Goal: Communication & Community: Answer question/provide support

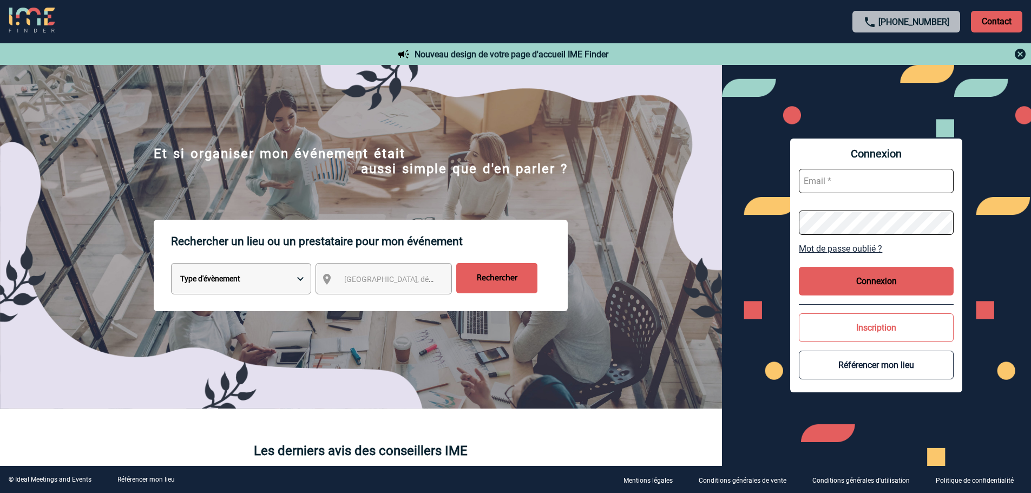
type input "[EMAIL_ADDRESS][DOMAIN_NAME]"
click at [835, 275] on button "Connexion" at bounding box center [876, 281] width 155 height 29
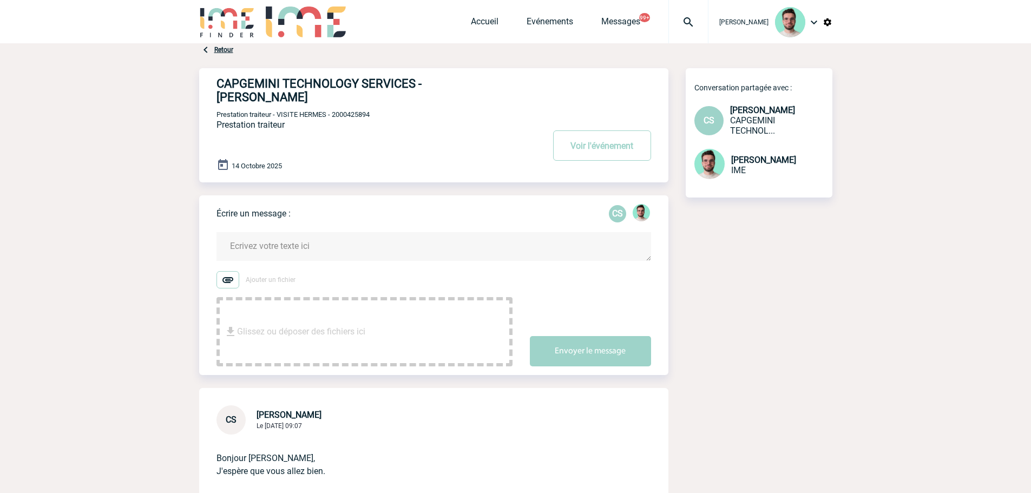
click at [303, 233] on textarea at bounding box center [434, 246] width 435 height 29
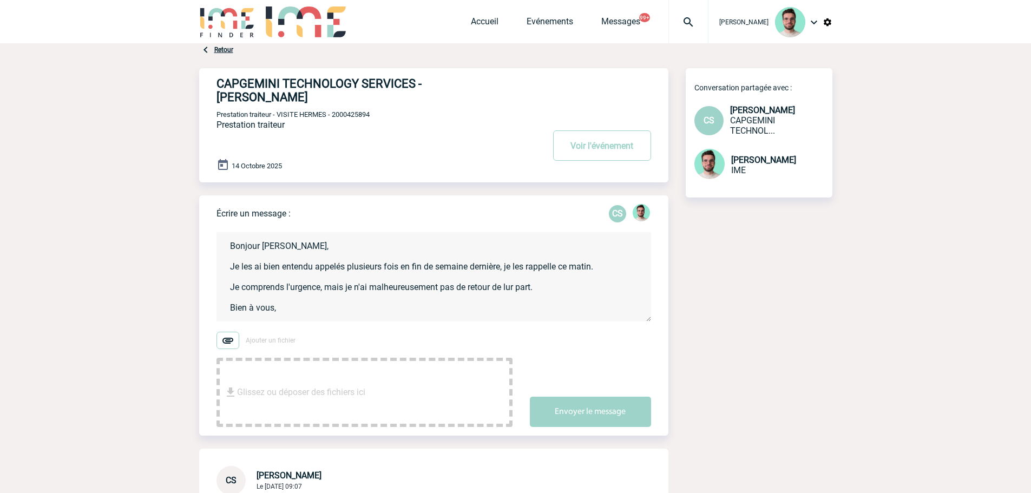
scroll to position [2, 0]
click at [511, 271] on textarea "Bonjour Cécile, Je les ai bien entendu appelés plusieurs fois en fin de semaine…" at bounding box center [434, 276] width 435 height 89
click at [509, 275] on textarea "Bonjour Cécile, Je les ai bien entendu appelés plusieurs fois en fin de semaine…" at bounding box center [434, 276] width 435 height 89
click at [578, 275] on textarea "Bonjour Cécile, Je les ai bien entendu appelés plusieurs fois en fin de semaine…" at bounding box center [434, 276] width 435 height 89
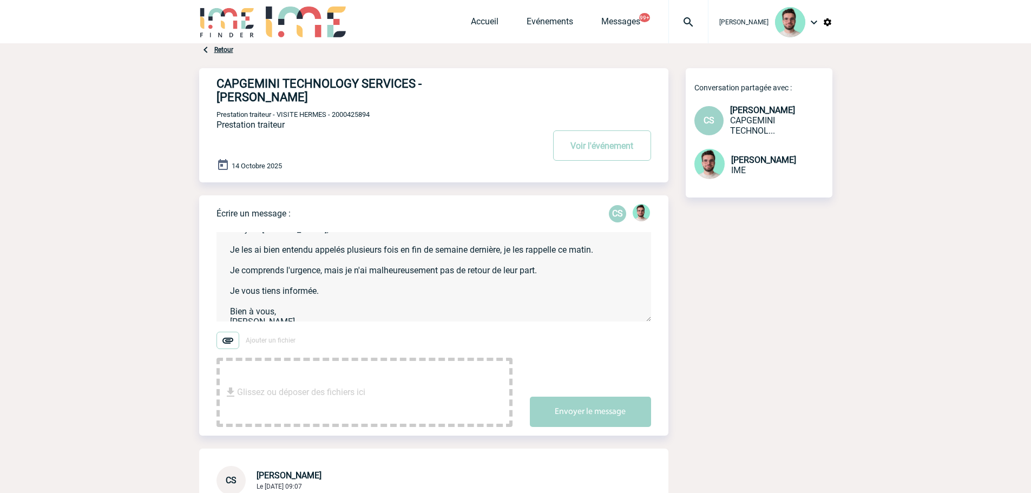
scroll to position [25, 0]
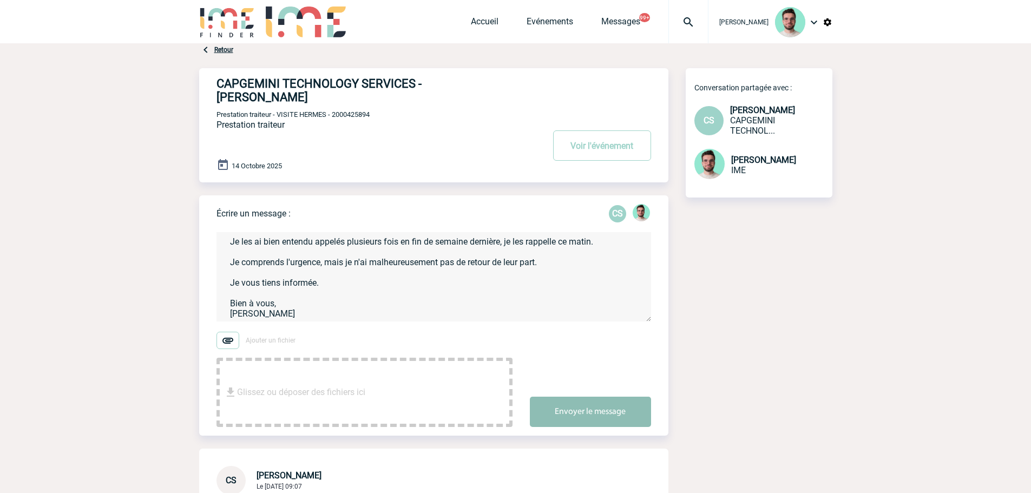
type textarea "Bonjour Cécile, Je les ai bien entendu appelés plusieurs fois en fin de semaine…"
click at [591, 397] on button "Envoyer le message" at bounding box center [590, 412] width 121 height 30
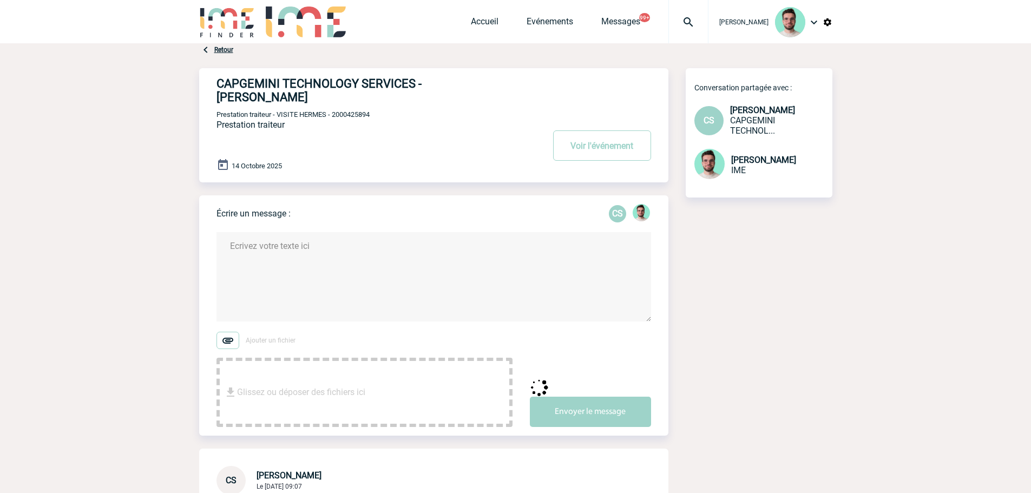
scroll to position [0, 0]
click at [359, 110] on span "Prestation traiteur - VISITE HERMES - 2000425894" at bounding box center [293, 114] width 153 height 8
copy span "2000425894"
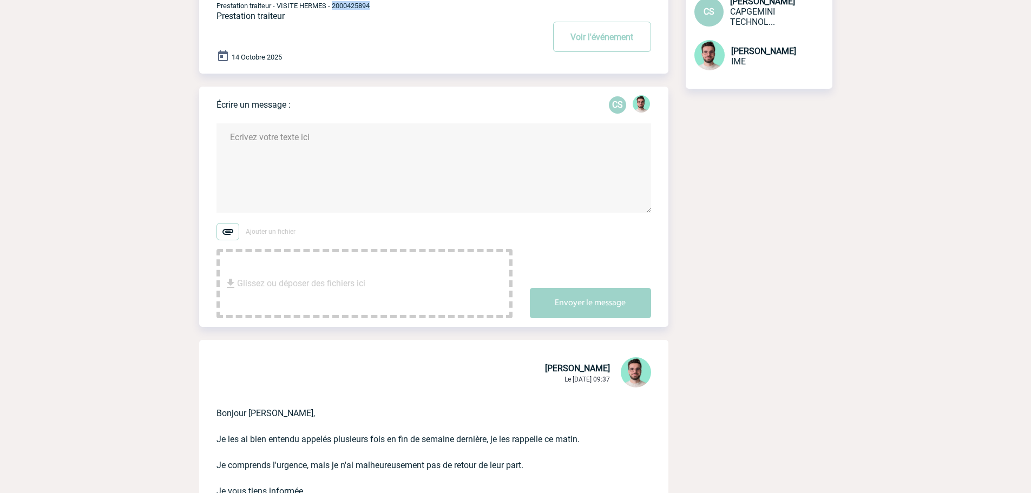
scroll to position [108, 0]
click at [287, 182] on textarea at bounding box center [434, 168] width 435 height 89
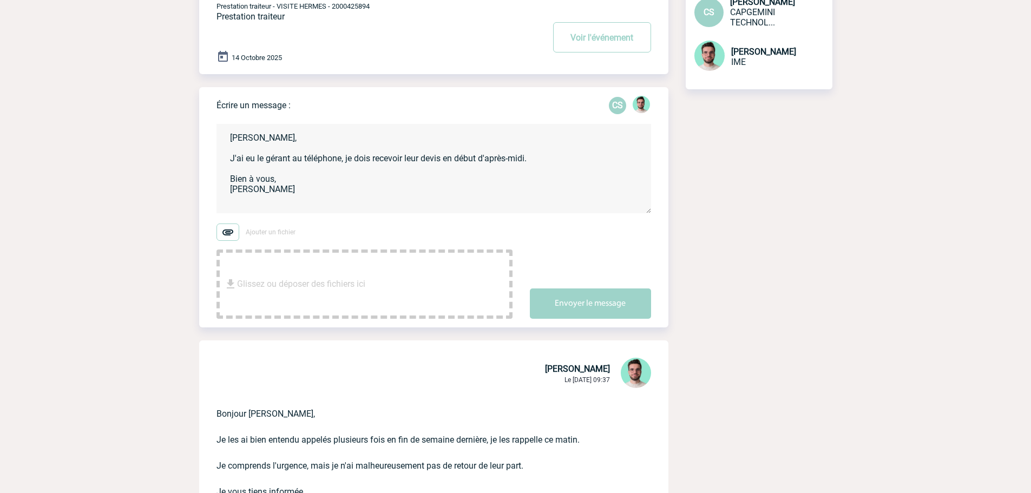
type textarea "Cécile, J'ai eu le gérant au téléphone, je dois recevoir leur devis en début d'…"
click at [575, 271] on div "Envoyer le message" at bounding box center [599, 294] width 139 height 49
click at [579, 289] on button "Envoyer le message" at bounding box center [590, 304] width 121 height 30
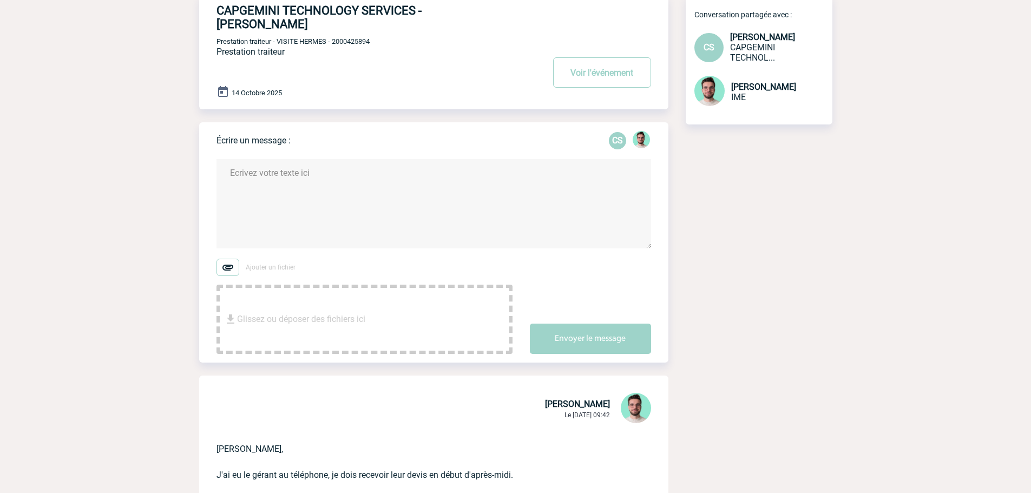
scroll to position [0, 0]
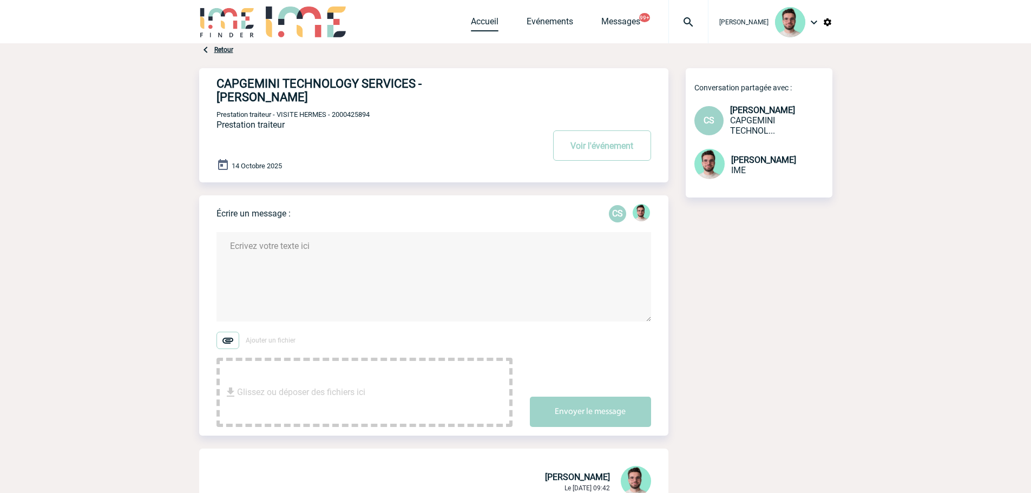
click at [487, 17] on link "Accueil" at bounding box center [485, 23] width 28 height 15
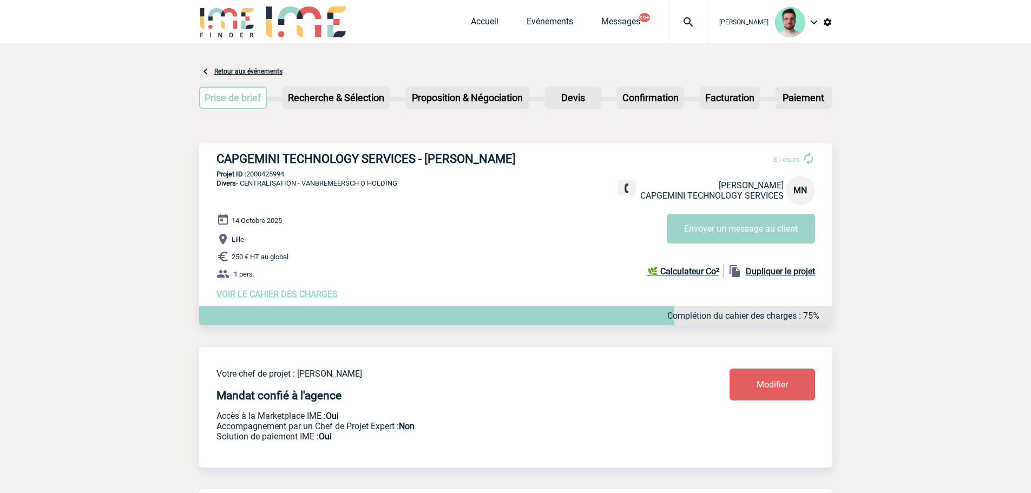
click at [292, 293] on span "VOIR LE CAHIER DES CHARGES" at bounding box center [277, 294] width 121 height 10
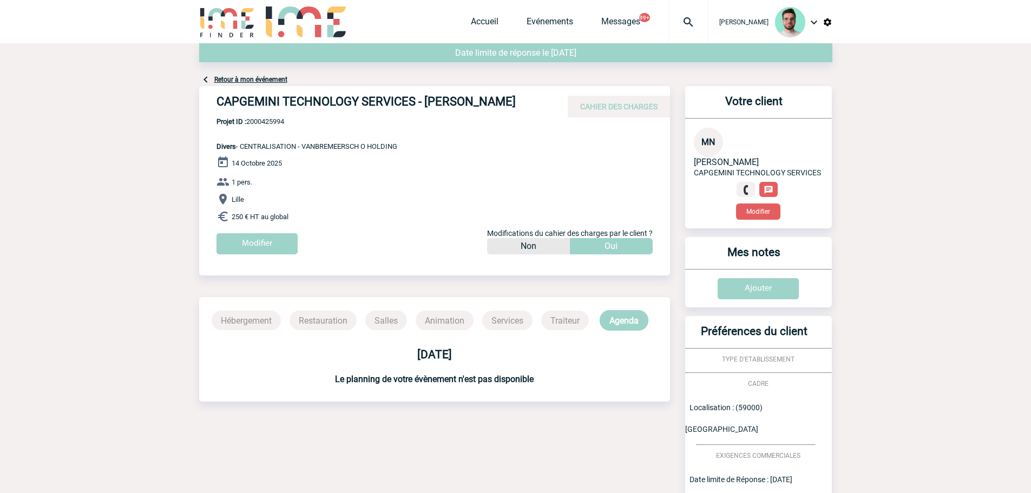
click at [258, 79] on link "Retour à mon événement" at bounding box center [250, 80] width 73 height 8
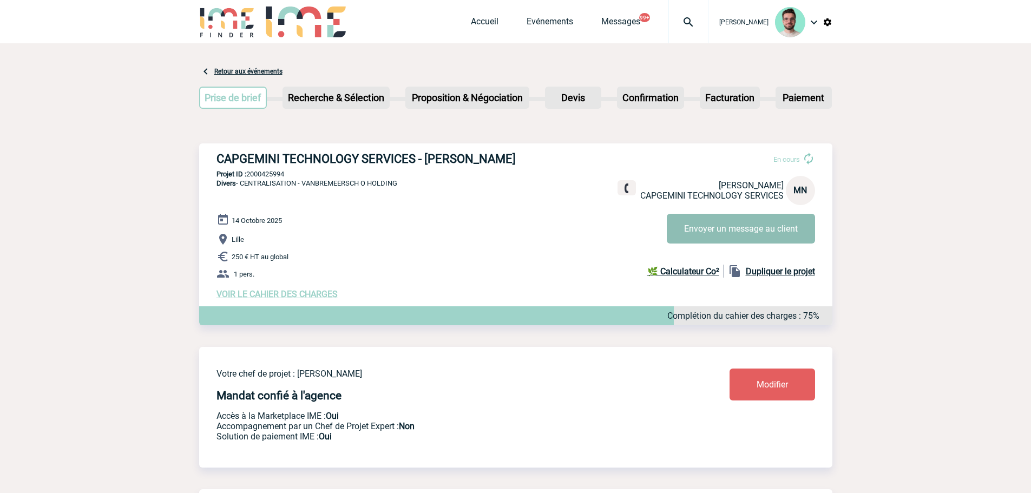
click at [676, 230] on button "Envoyer un message au client" at bounding box center [741, 229] width 148 height 30
click at [258, 171] on div "CAPGEMINI TECHNOLOGY SERVICES - [PERSON_NAME] En cours [PERSON_NAME] CAPGEMINI …" at bounding box center [515, 225] width 633 height 165
copy p "2000425994"
click at [484, 17] on link "Accueil" at bounding box center [485, 23] width 28 height 15
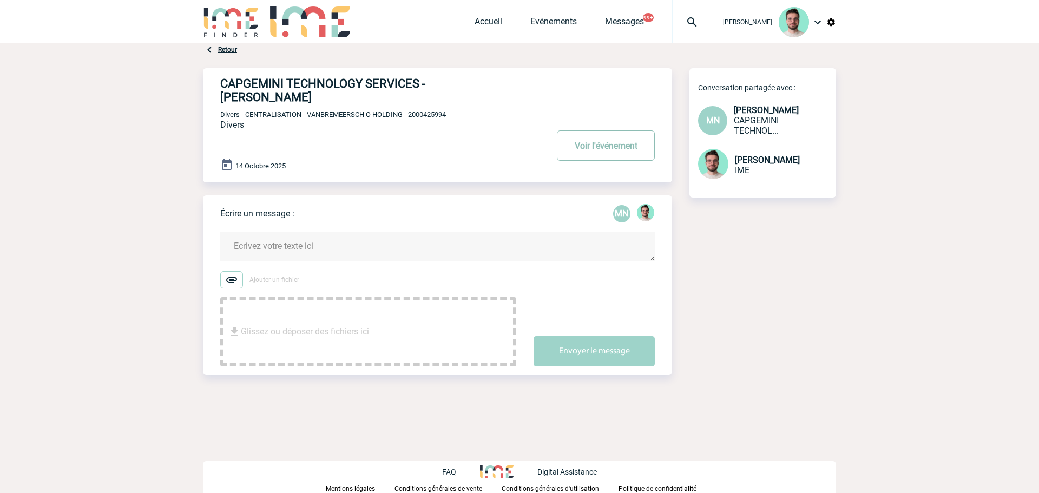
click at [588, 153] on button "Voir l'événement" at bounding box center [606, 145] width 98 height 30
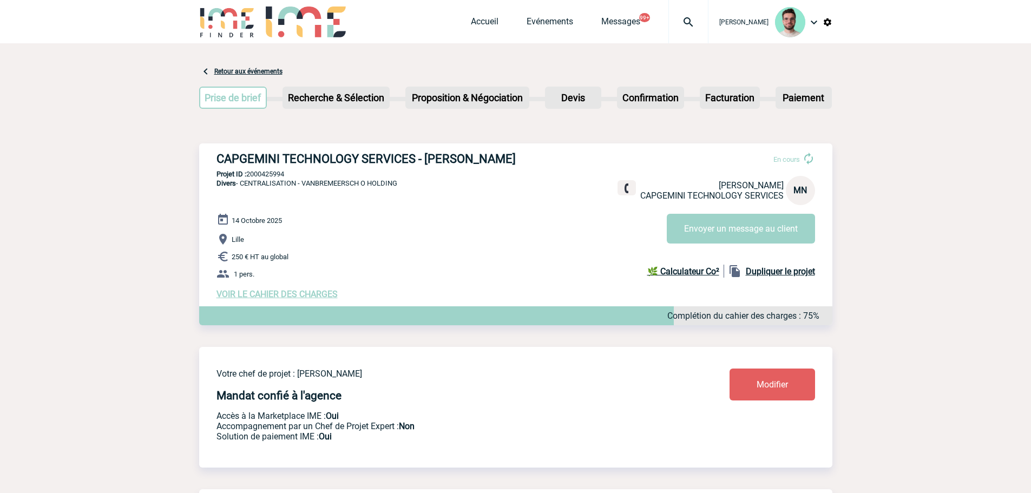
click at [292, 156] on h3 "CAPGEMINI TECHNOLOGY SERVICES - Mathilde NOPPE" at bounding box center [379, 159] width 325 height 14
click at [292, 156] on h3 "CAPGEMINI TECHNOLOGY SERVICES - [PERSON_NAME]" at bounding box center [379, 159] width 325 height 14
copy div "CAPGEMINI TECHNOLOGY SERVICES - [PERSON_NAME]"
click at [261, 168] on div "CAPGEMINI TECHNOLOGY SERVICES - Mathilde NOPPE En cours Mathilde NOPPE CAPGEMIN…" at bounding box center [515, 225] width 633 height 165
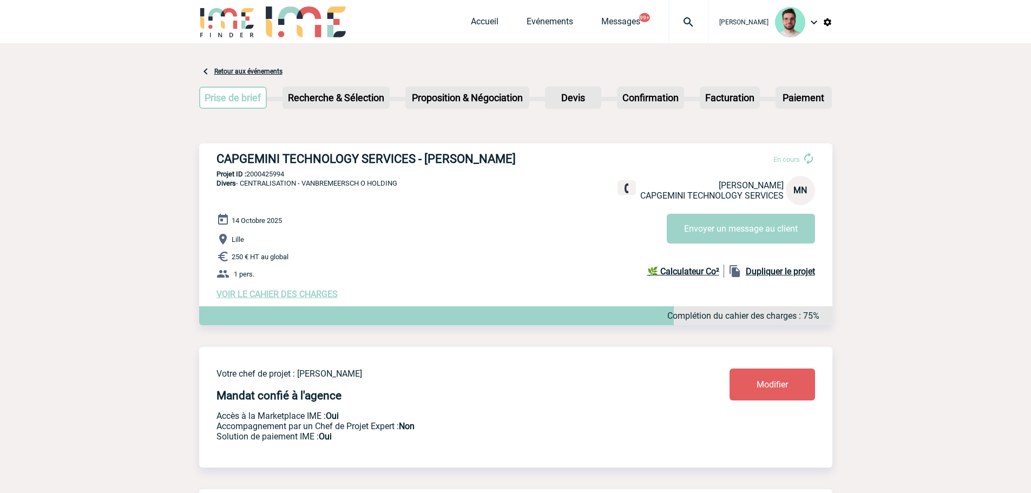
click at [262, 173] on p "Projet ID : 2000425994" at bounding box center [515, 174] width 633 height 8
copy p "2000425994"
drag, startPoint x: 407, startPoint y: 186, endPoint x: 304, endPoint y: 189, distance: 102.4
click at [304, 189] on div "CAPGEMINI TECHNOLOGY SERVICES - Mathilde NOPPE En cours Mathilde NOPPE CAPGEMIN…" at bounding box center [515, 225] width 633 height 165
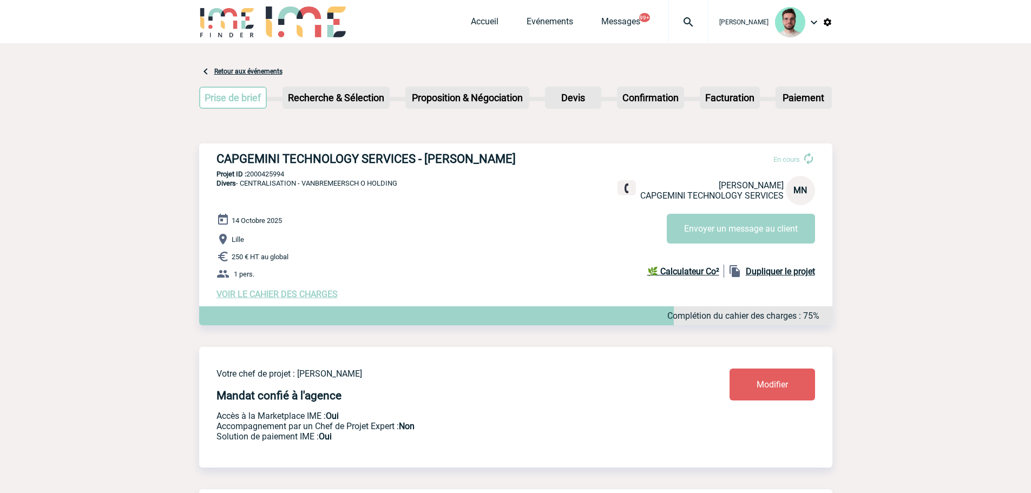
copy span "VANBREMEERSCH O HOLDING"
click at [276, 178] on p "Projet ID : 2000425994" at bounding box center [515, 174] width 633 height 8
copy p "2000425994"
click at [505, 223] on div "14 Octobre 2025 Lille 250 € HT au global 1 pers. VOIR LE CAHIER DES CHARGES Com…" at bounding box center [525, 256] width 616 height 86
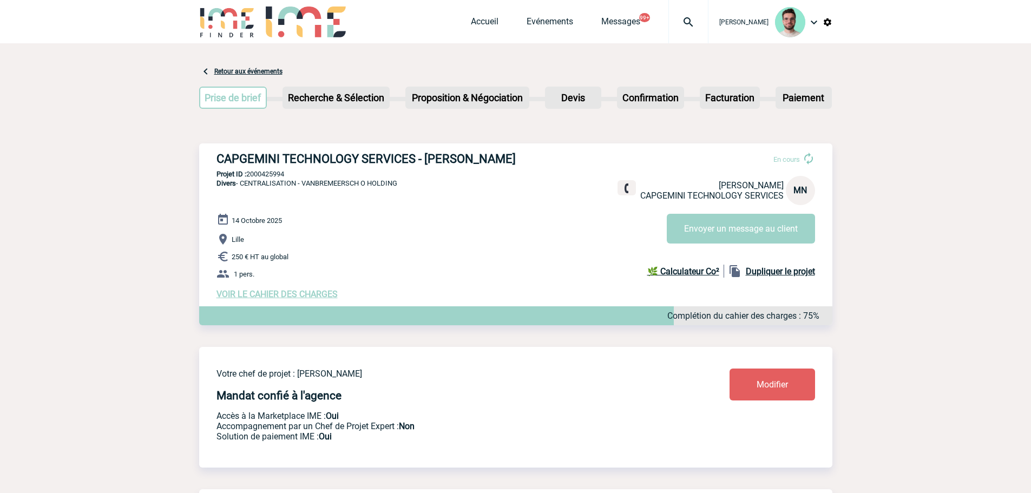
click at [256, 176] on p "Projet ID : 2000425994" at bounding box center [515, 174] width 633 height 8
copy p "2000425994"
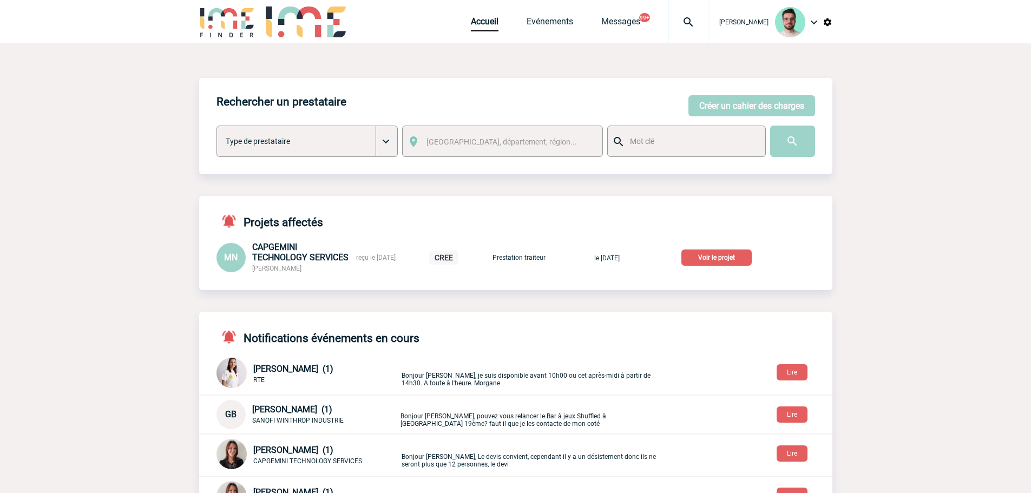
drag, startPoint x: 617, startPoint y: 302, endPoint x: 631, endPoint y: 298, distance: 14.2
click at [617, 302] on div "Rechercher un prestataire Créer un cahier des charges Créer un cahier des charg…" at bounding box center [515, 431] width 633 height 706
click at [704, 256] on p "Voir le projet" at bounding box center [717, 258] width 70 height 16
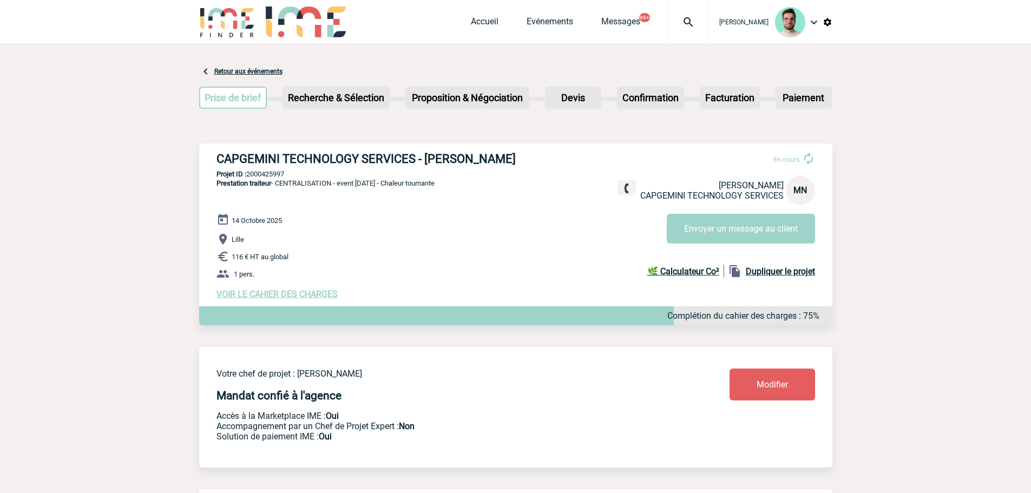
click at [445, 166] on h3 "CAPGEMINI TECHNOLOGY SERVICES - [PERSON_NAME]" at bounding box center [379, 159] width 325 height 14
click at [445, 166] on h3 "CAPGEMINI TECHNOLOGY SERVICES - Mathilde NOPPE" at bounding box center [379, 159] width 325 height 14
copy div "CAPGEMINI TECHNOLOGY SERVICES - Mathilde NOPPE"
click at [260, 166] on h3 "CAPGEMINI TECHNOLOGY SERVICES - Mathilde NOPPE" at bounding box center [379, 159] width 325 height 14
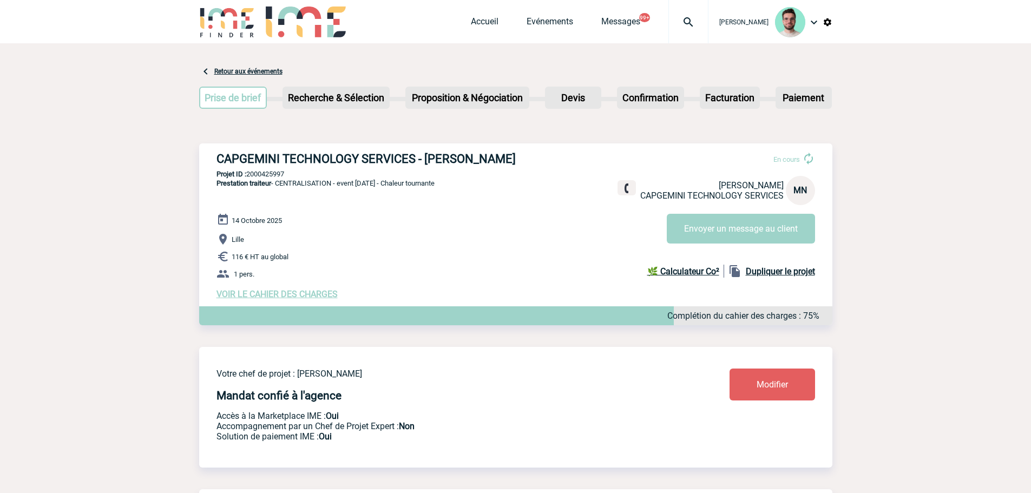
click at [262, 171] on div "CAPGEMINI TECHNOLOGY SERVICES - Mathilde NOPPE En cours Mathilde NOPPE CAPGEMIN…" at bounding box center [515, 225] width 633 height 165
copy p "2000425997"
drag, startPoint x: 247, startPoint y: 174, endPoint x: 257, endPoint y: 176, distance: 10.5
click at [248, 174] on div "CAPGEMINI TECHNOLOGY SERVICES - Mathilde NOPPE En cours Mathilde NOPPE CAPGEMIN…" at bounding box center [515, 225] width 633 height 165
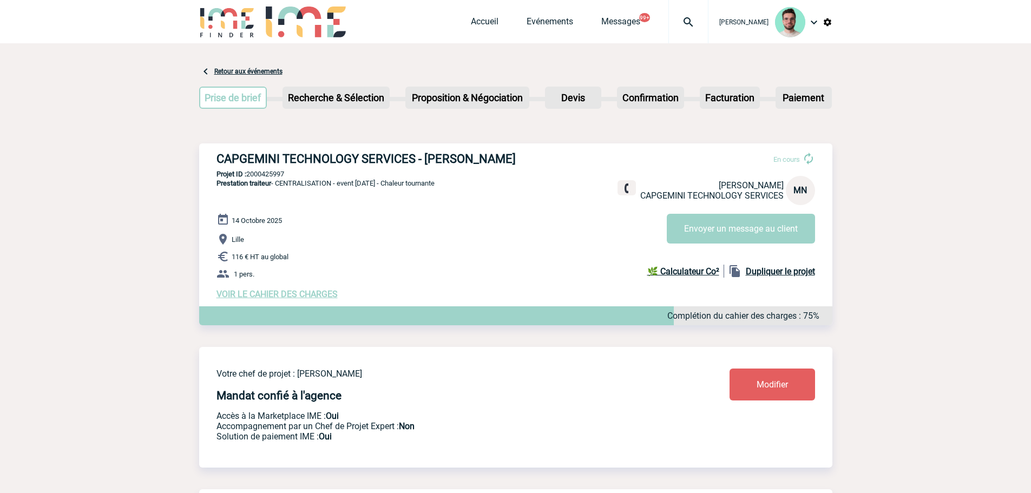
click at [257, 176] on p "Projet ID : 2000425997" at bounding box center [515, 174] width 633 height 8
click at [261, 176] on p "Projet ID : 2000425997" at bounding box center [515, 174] width 633 height 8
copy p "2000425997"
click at [277, 173] on p "Projet ID : 2000425997" at bounding box center [515, 174] width 633 height 8
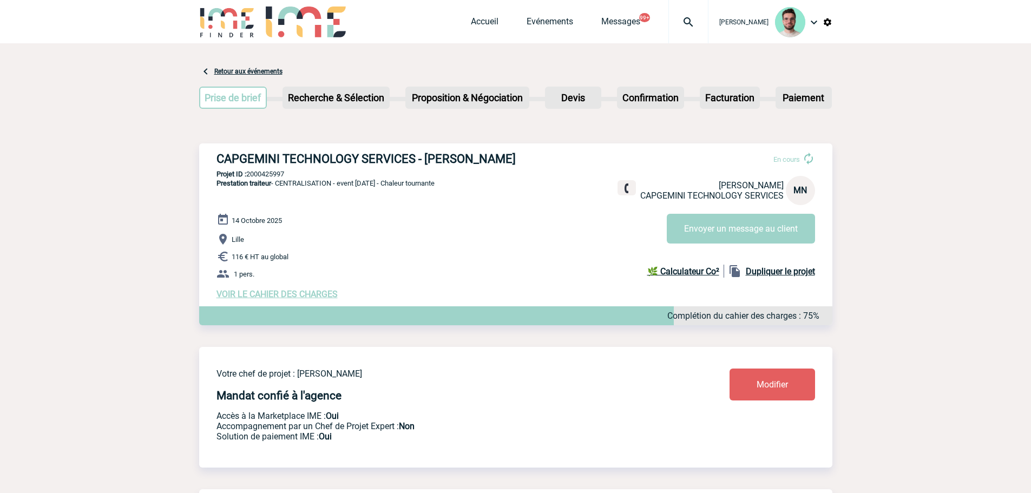
click at [277, 173] on p "Projet ID : 2000425997" at bounding box center [515, 174] width 633 height 8
click at [519, 169] on div "CAPGEMINI TECHNOLOGY SERVICES - Mathilde NOPPE En cours Mathilde NOPPE CAPGEMIN…" at bounding box center [515, 225] width 633 height 165
click at [272, 178] on p "Projet ID : 2000425997" at bounding box center [515, 174] width 633 height 8
copy p "2000425997"
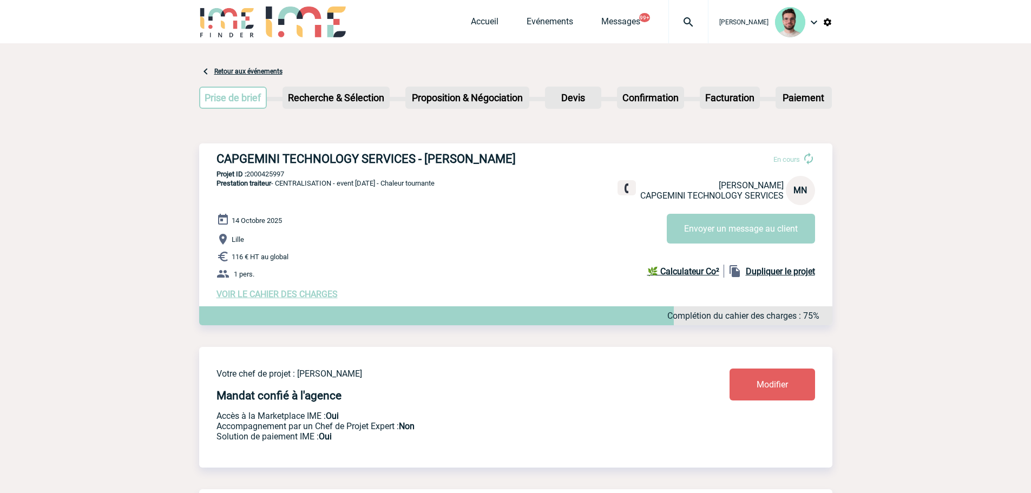
copy p "2000425997"
drag, startPoint x: 481, startPoint y: 22, endPoint x: 371, endPoint y: 17, distance: 110.0
click at [481, 22] on link "Accueil" at bounding box center [485, 23] width 28 height 15
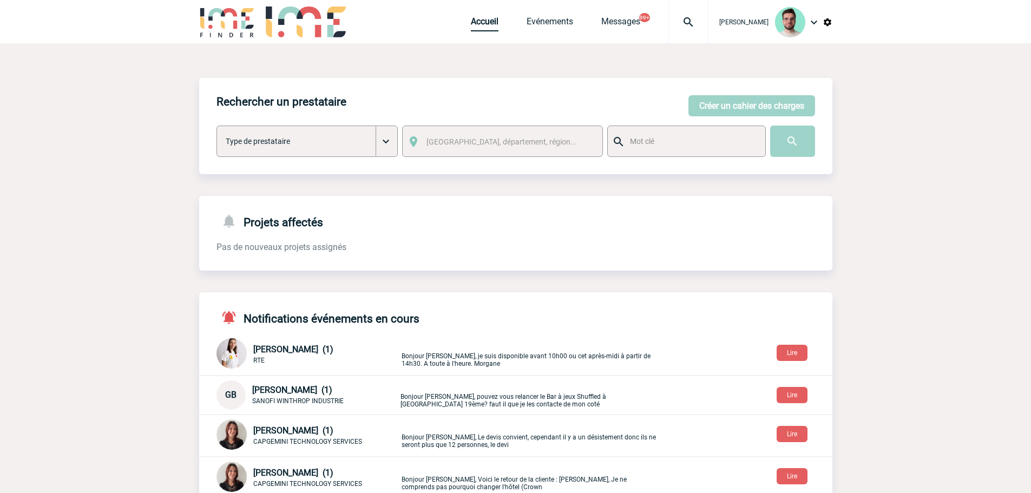
click at [472, 25] on link "Accueil" at bounding box center [485, 23] width 28 height 15
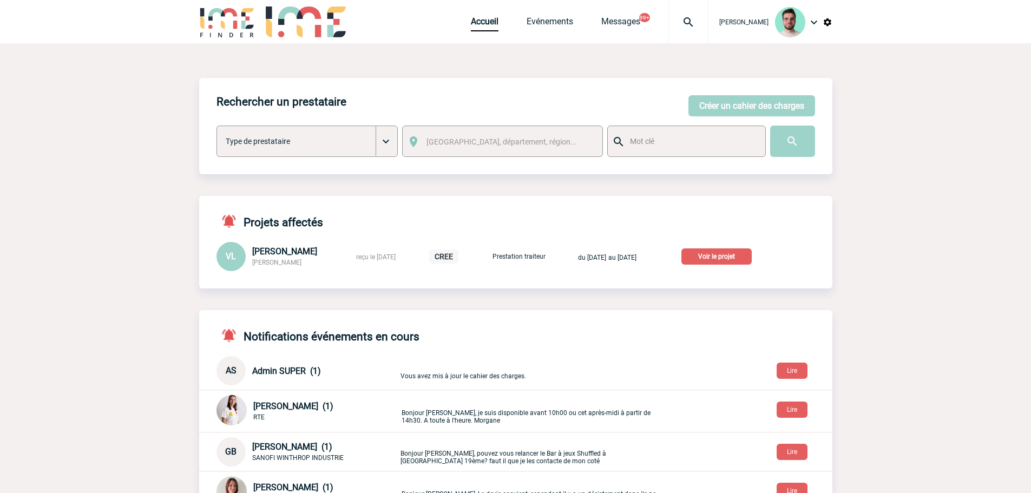
click at [673, 16] on img at bounding box center [688, 22] width 39 height 13
type input "2000424798"
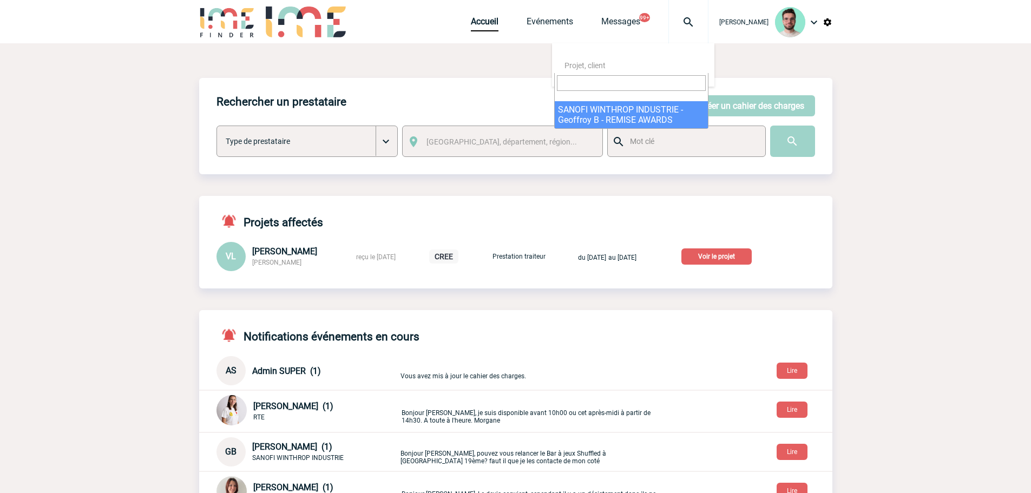
select select "24299"
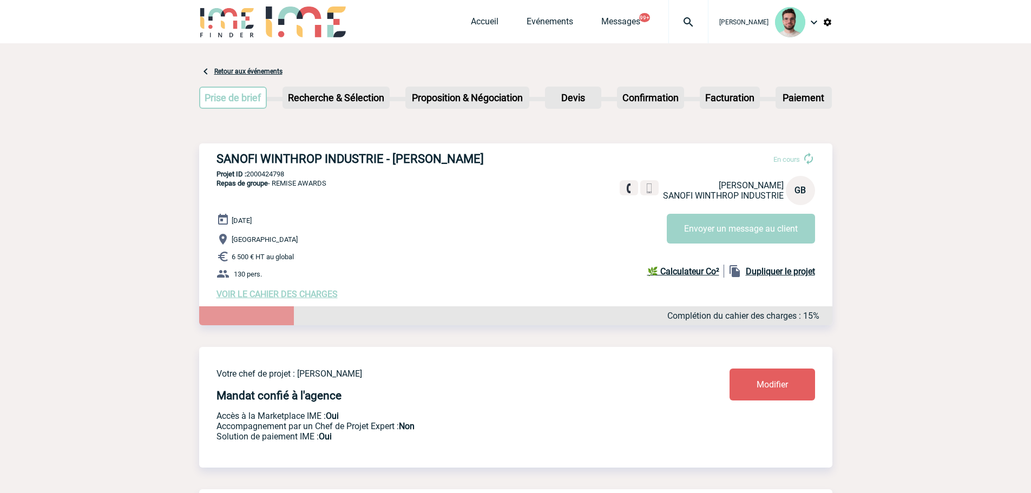
click at [755, 211] on div "En cours [PERSON_NAME] SANOFI WINTHROP INDUSTRIE GB Envoyer un message au client" at bounding box center [722, 193] width 204 height 100
click at [754, 224] on button "Envoyer un message au client" at bounding box center [741, 229] width 148 height 30
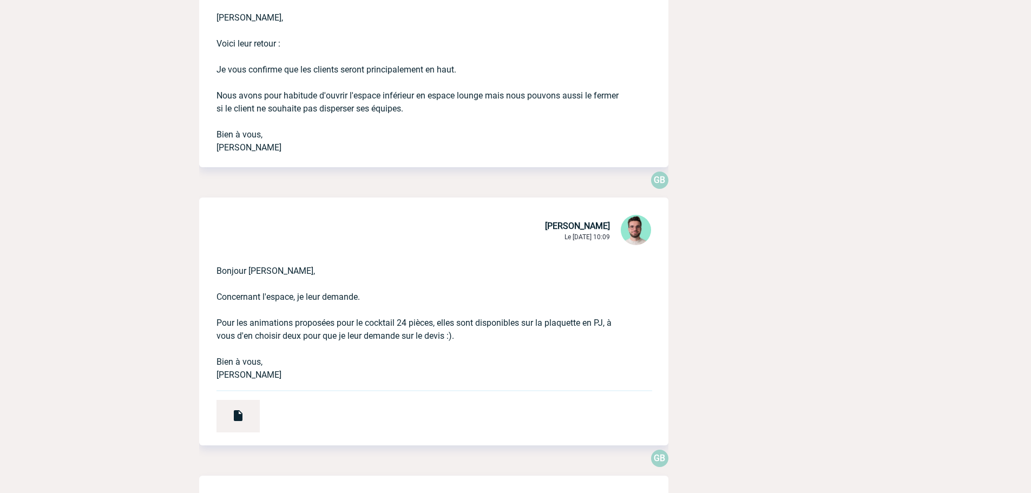
scroll to position [650, 0]
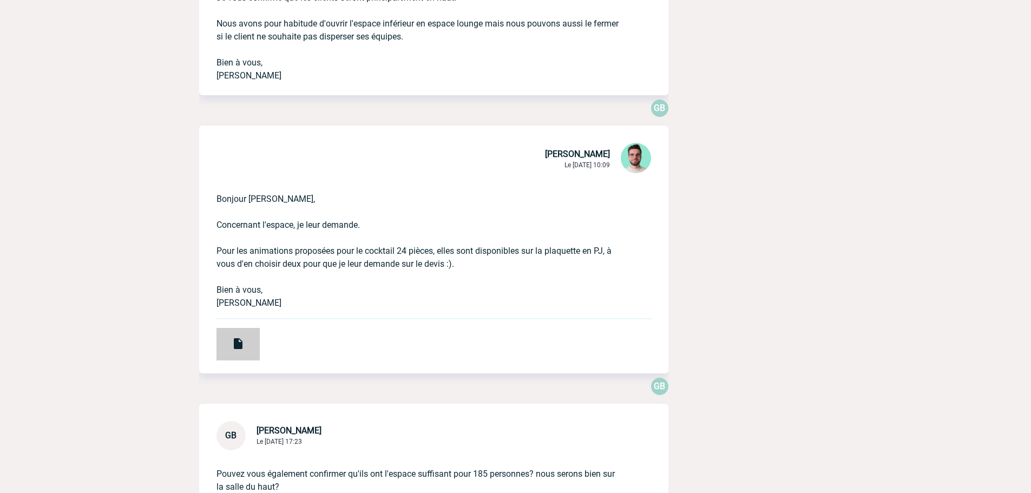
click at [227, 338] on div at bounding box center [238, 344] width 43 height 32
click at [225, 334] on div at bounding box center [238, 344] width 43 height 32
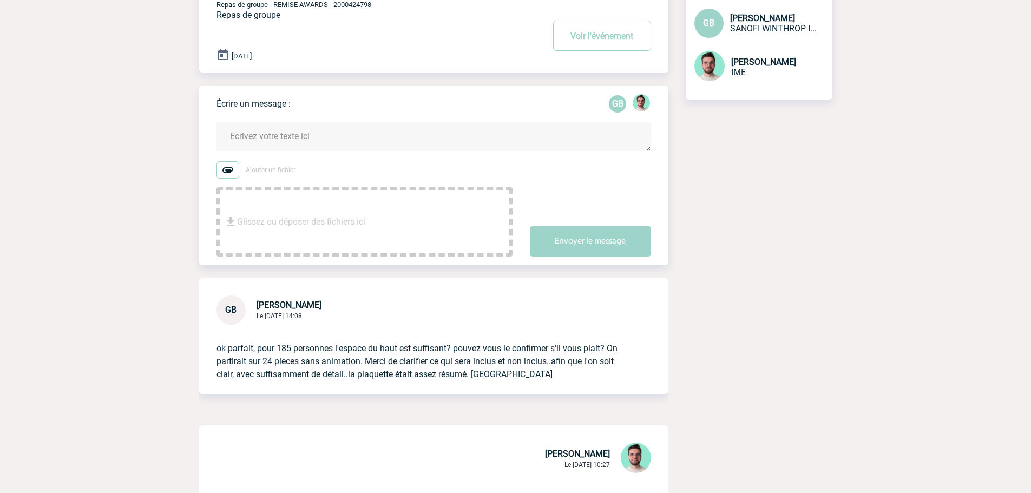
scroll to position [54, 0]
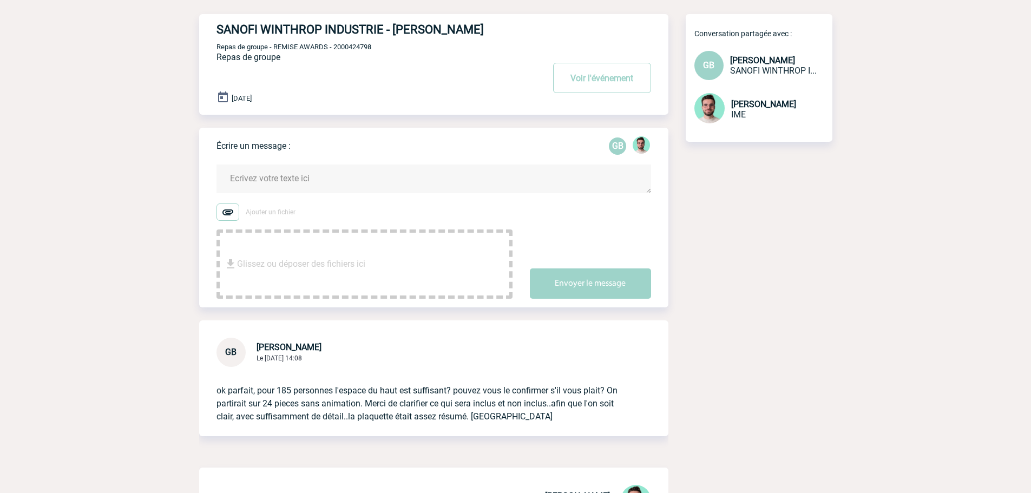
click at [310, 167] on textarea at bounding box center [434, 179] width 435 height 29
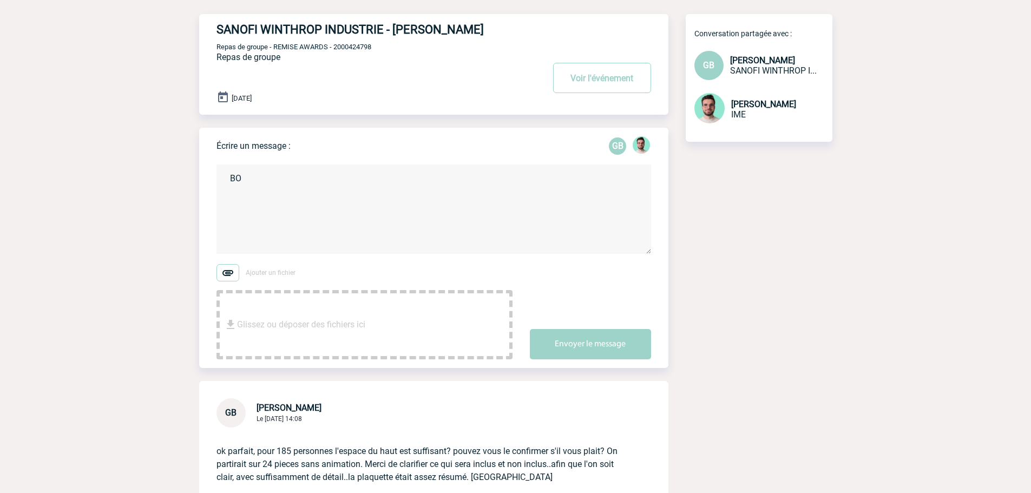
type textarea "B"
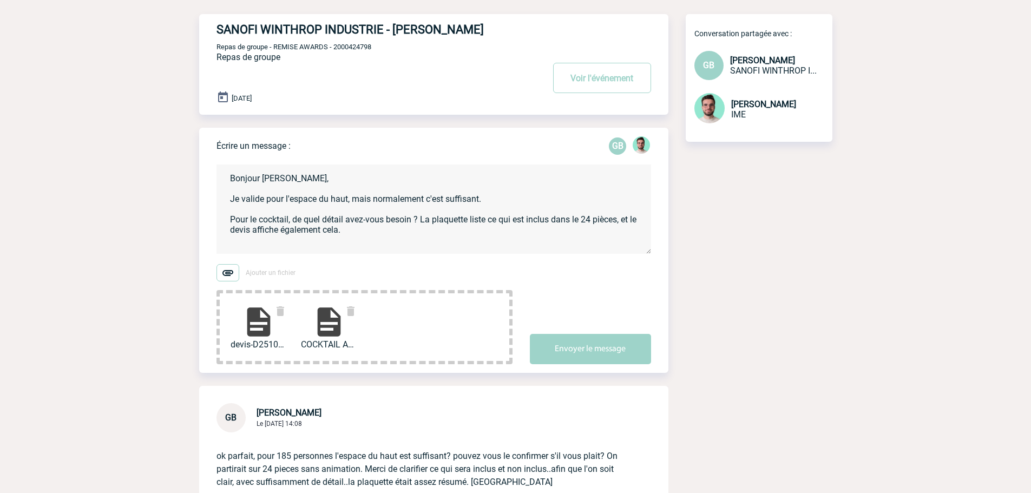
scroll to position [4, 0]
click at [319, 236] on textarea "Bonjour Geoffroy, Je valide pour l'espace du haut, mais normalement c'est suffi…" at bounding box center [434, 209] width 435 height 89
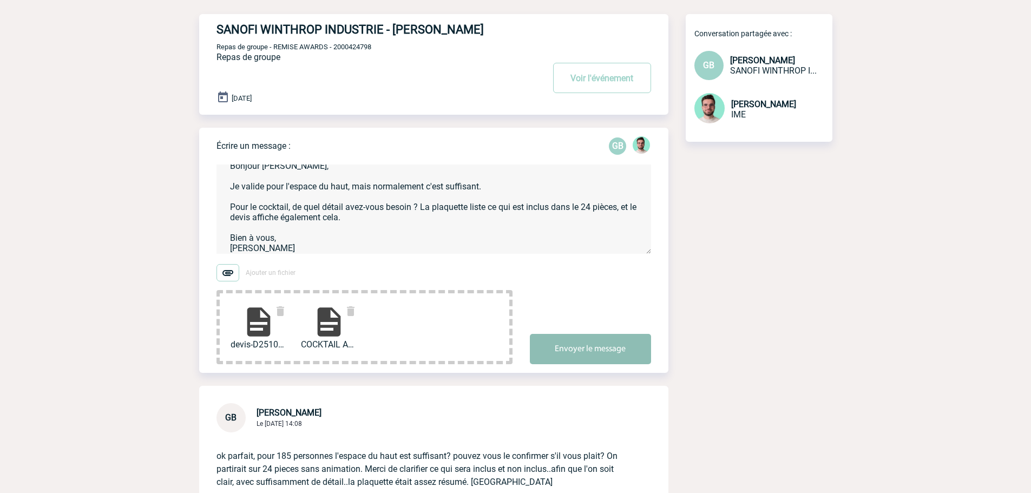
type textarea "Bonjour Geoffroy, Je valide pour l'espace du haut, mais normalement c'est suffi…"
click at [594, 364] on button "Envoyer le message" at bounding box center [590, 349] width 121 height 30
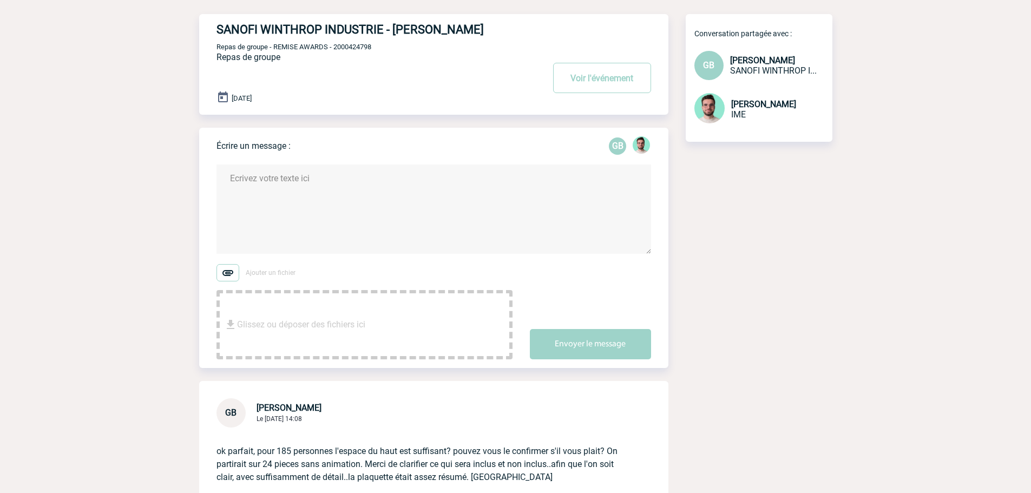
scroll to position [0, 0]
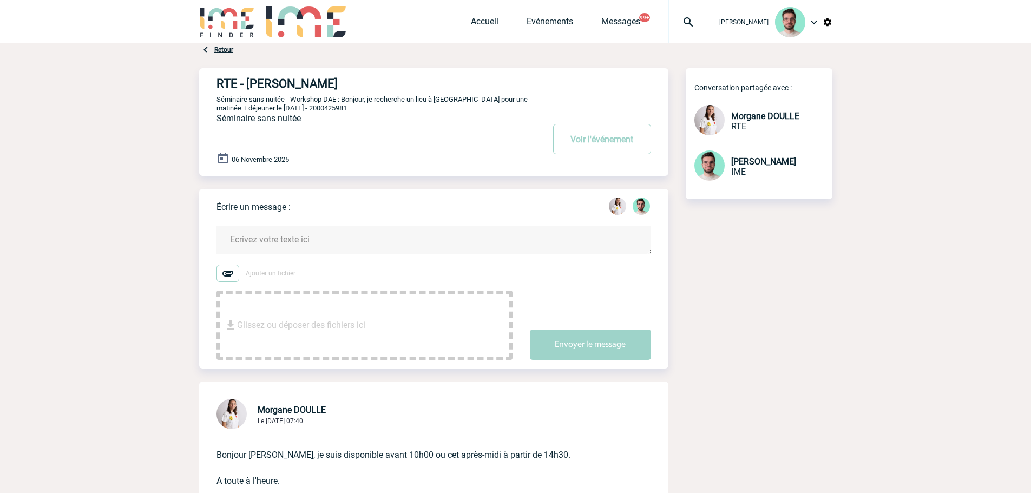
click at [379, 225] on form "Ajouter un fichier Glissez ou déposer des fichiers ici Envoyer le message" at bounding box center [443, 286] width 452 height 148
click at [377, 226] on form "Ajouter un fichier Glissez ou déposer des fichiers ici Envoyer le message" at bounding box center [443, 286] width 452 height 148
click at [378, 228] on textarea at bounding box center [434, 240] width 435 height 29
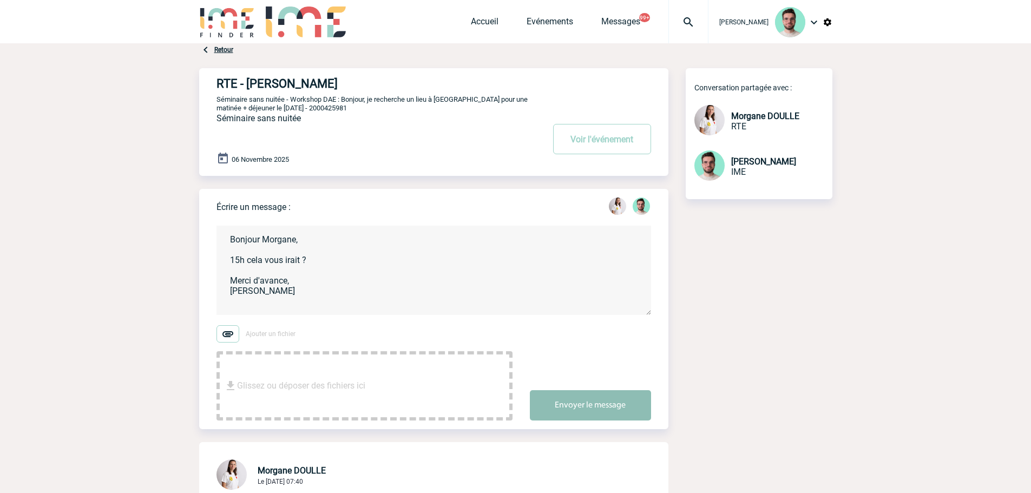
type textarea "Bonjour Morgane, 15h cela vous irait ? Merci d'avance, Benjamin"
click at [631, 398] on button "Envoyer le message" at bounding box center [590, 405] width 121 height 30
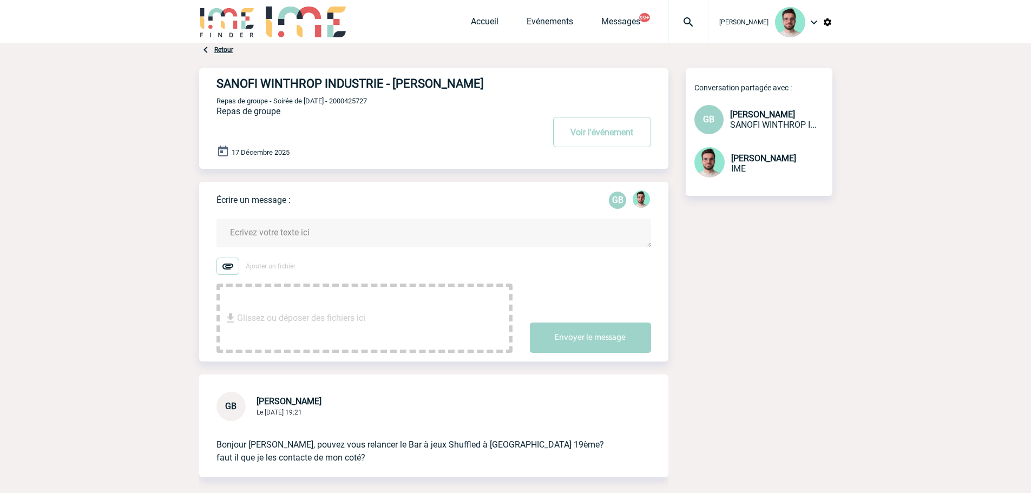
click at [296, 237] on textarea at bounding box center [434, 233] width 435 height 29
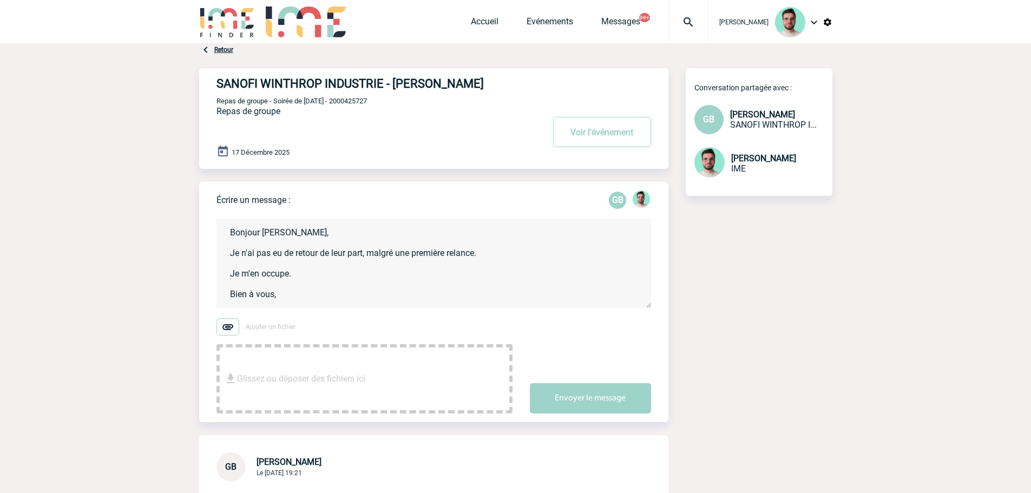
scroll to position [2, 0]
type textarea "Bonjour Geoffroy, Je n'ai pas eu de retour de leur part, malgré une première re…"
click at [553, 390] on button "Envoyer le message" at bounding box center [590, 398] width 121 height 30
click at [352, 108] on div "SANOFI WINTHROP INDUSTRIE - Geoffroy BOUDON Voir l'événement Repas de groupe - …" at bounding box center [443, 114] width 452 height 92
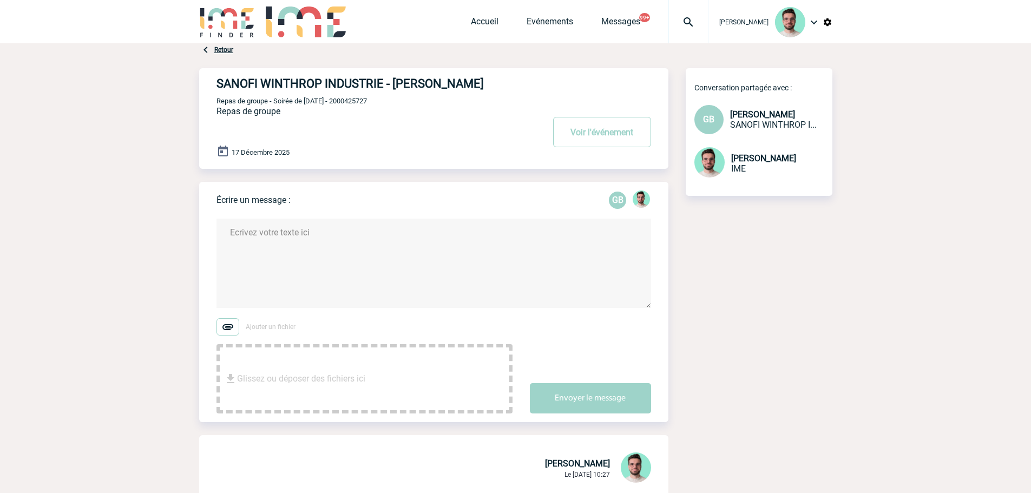
click at [352, 103] on span "Repas de groupe - Soirée de noel - 2000425727" at bounding box center [292, 101] width 151 height 8
copy span "2000425727"
click at [566, 132] on button "Voir l'événement" at bounding box center [602, 132] width 98 height 30
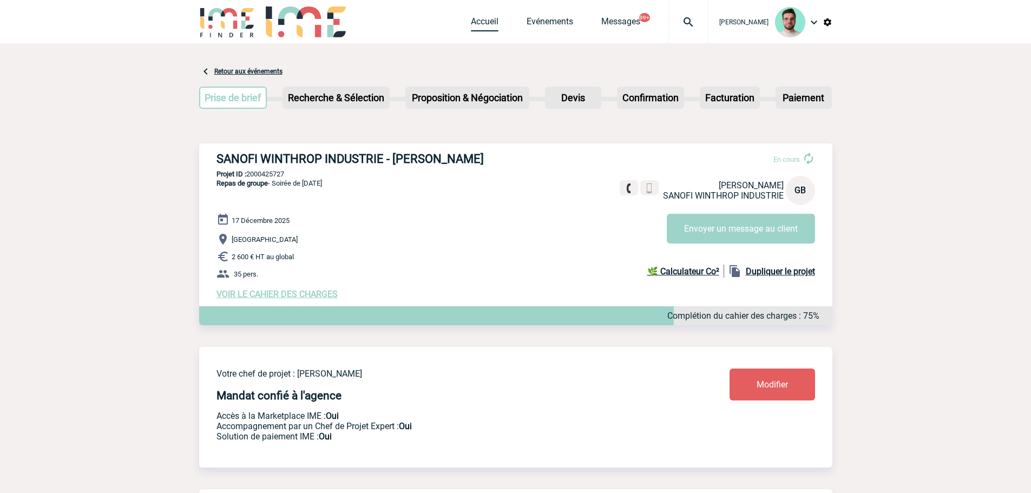
click at [483, 19] on link "Accueil" at bounding box center [485, 23] width 28 height 15
